Goal: Information Seeking & Learning: Learn about a topic

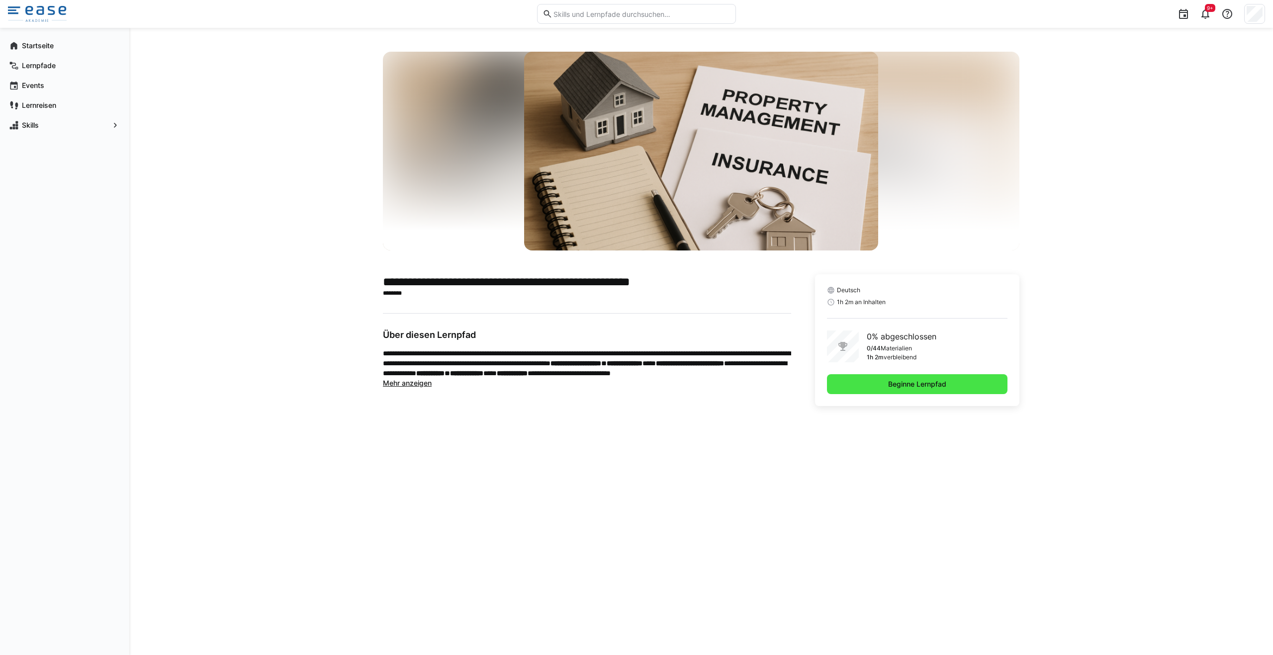
click at [909, 390] on span "Beginne Lernpfad" at bounding box center [917, 384] width 180 height 20
click at [910, 385] on span "Beginne Lernpfad" at bounding box center [916, 384] width 61 height 10
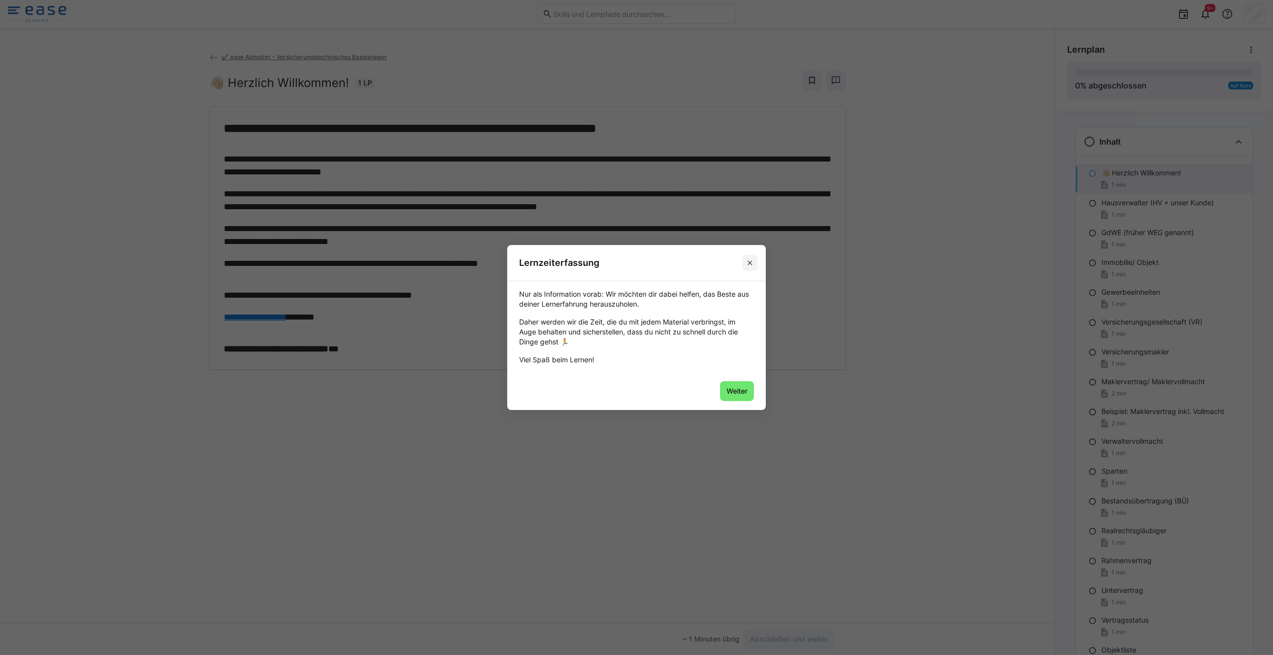
click at [749, 264] on eds-icon at bounding box center [750, 263] width 8 height 8
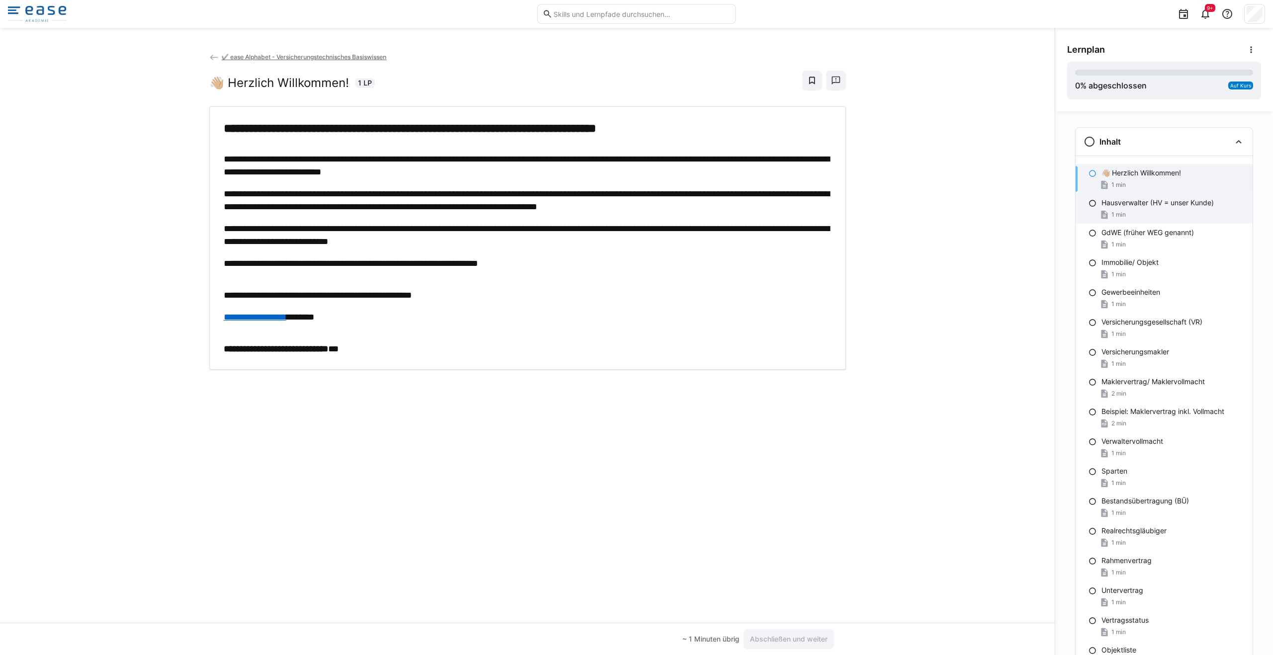
click at [1139, 217] on div "1 min" at bounding box center [1172, 215] width 143 height 10
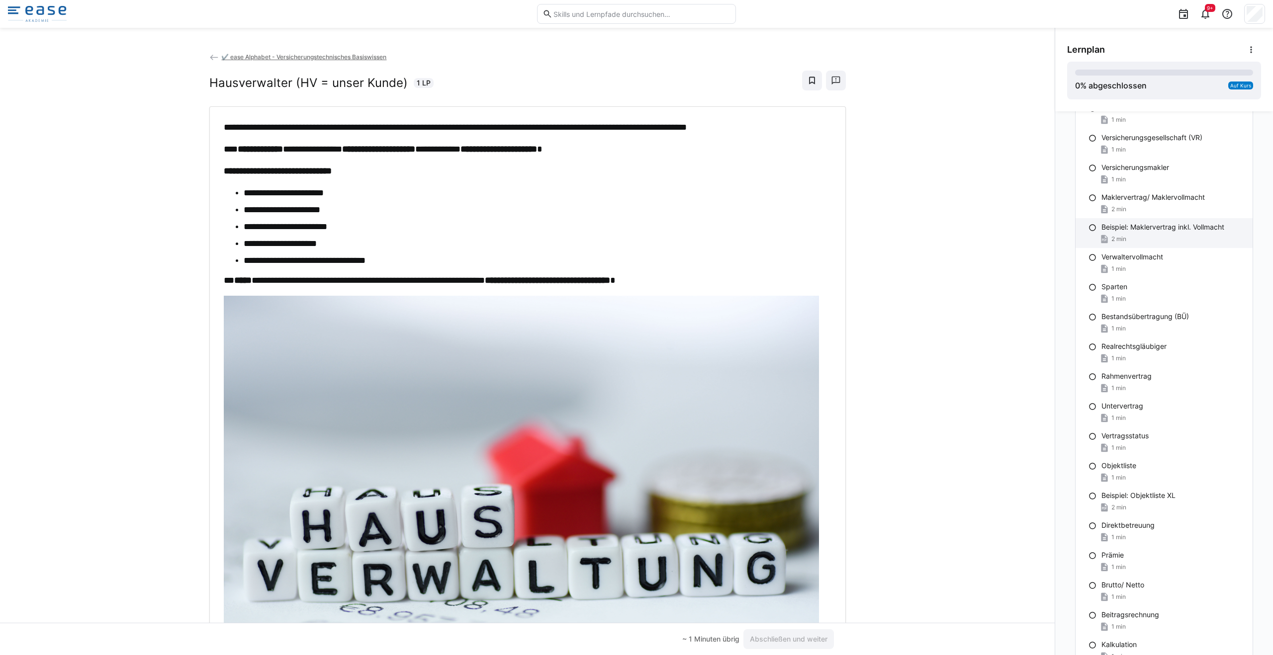
scroll to position [184, 0]
click at [1139, 218] on div "Maklervertrag/ Maklervollmacht 2 min" at bounding box center [1163, 204] width 177 height 30
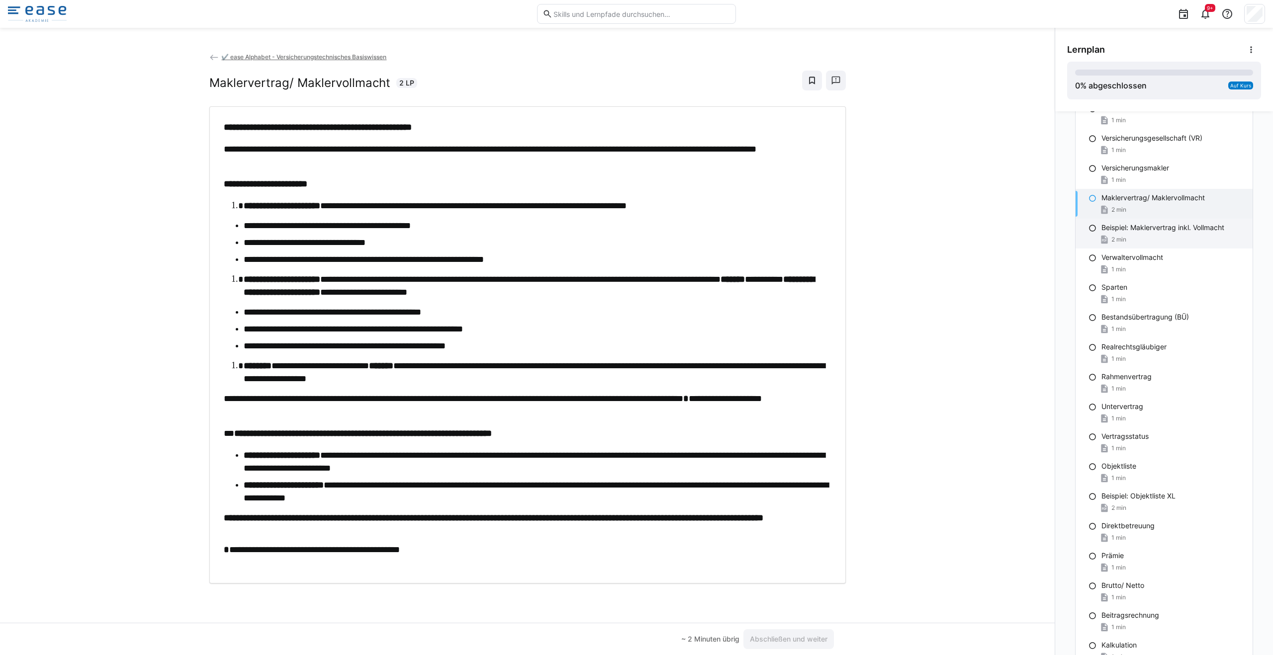
click at [1139, 231] on p "Beispiel: Maklervertrag inkl. Vollmacht" at bounding box center [1162, 228] width 123 height 10
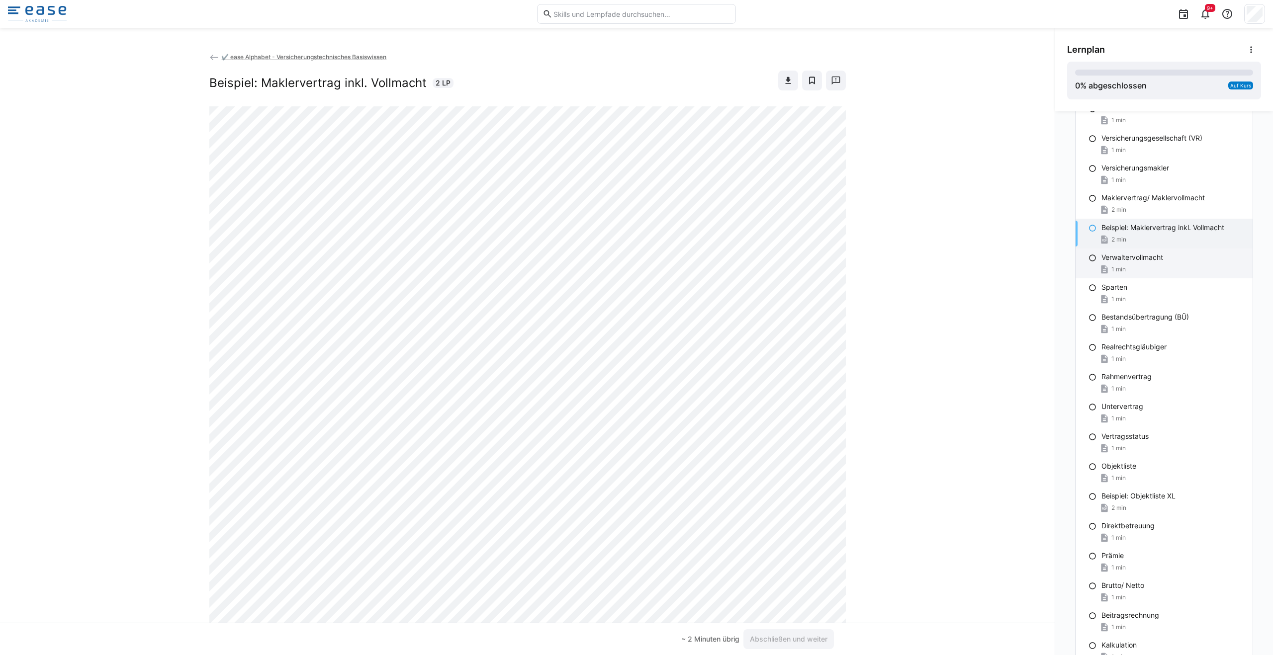
click at [1135, 271] on div "1 min" at bounding box center [1172, 269] width 143 height 10
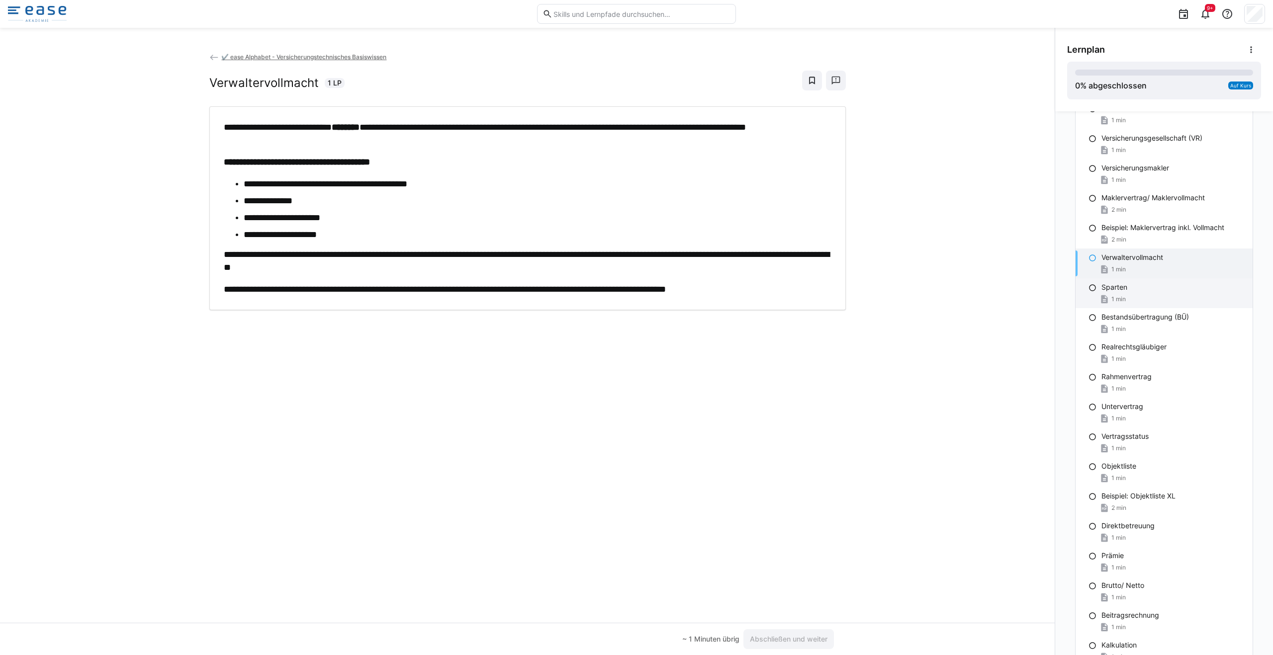
click at [1138, 291] on div "Sparten" at bounding box center [1172, 287] width 143 height 10
